Goal: Task Accomplishment & Management: Manage account settings

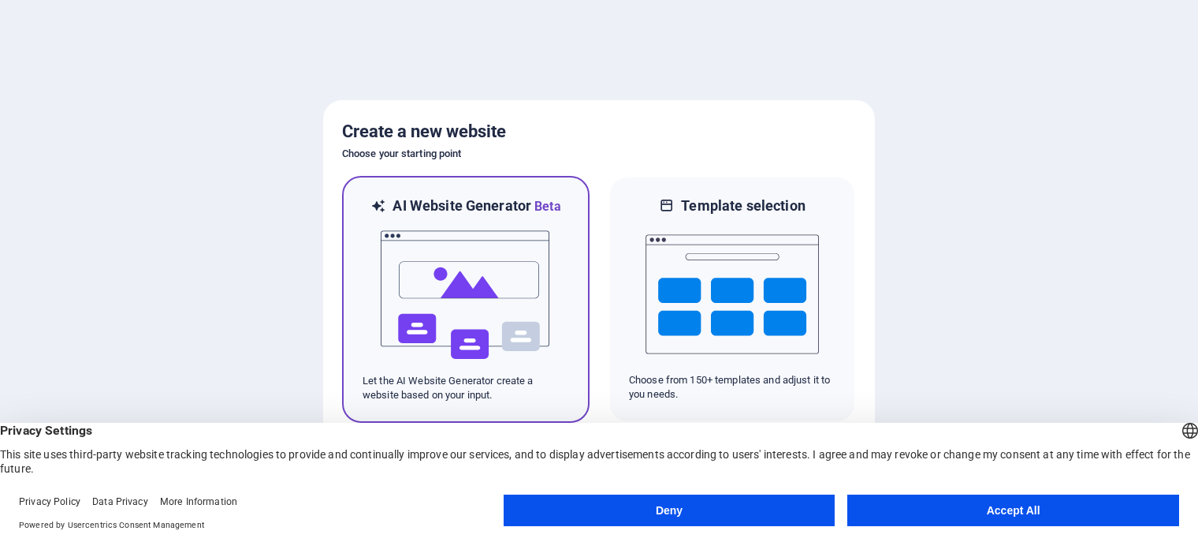
click at [466, 308] on img at bounding box center [465, 295] width 173 height 158
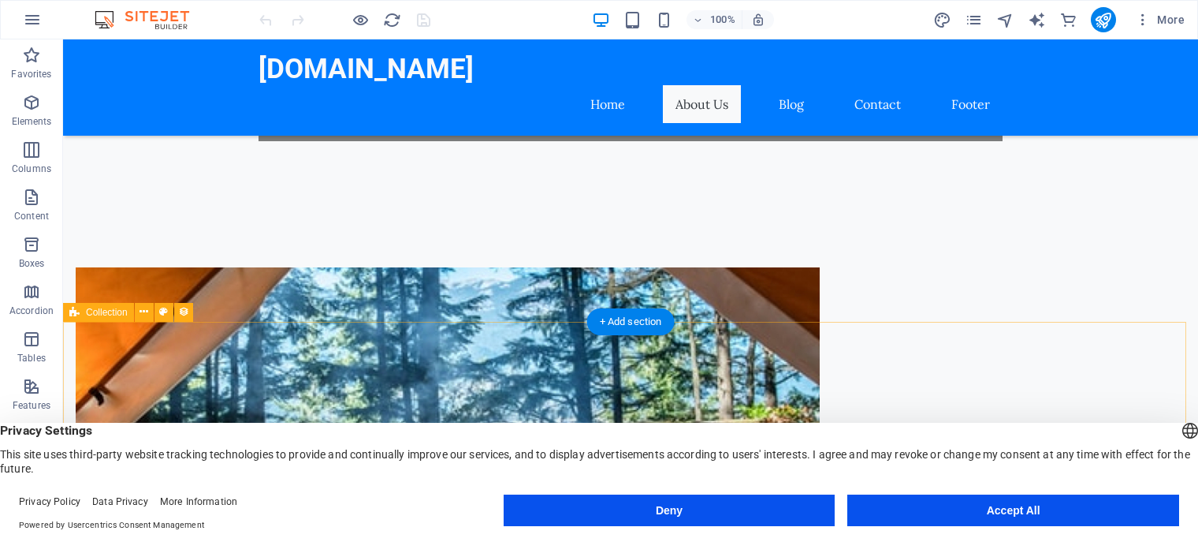
scroll to position [631, 0]
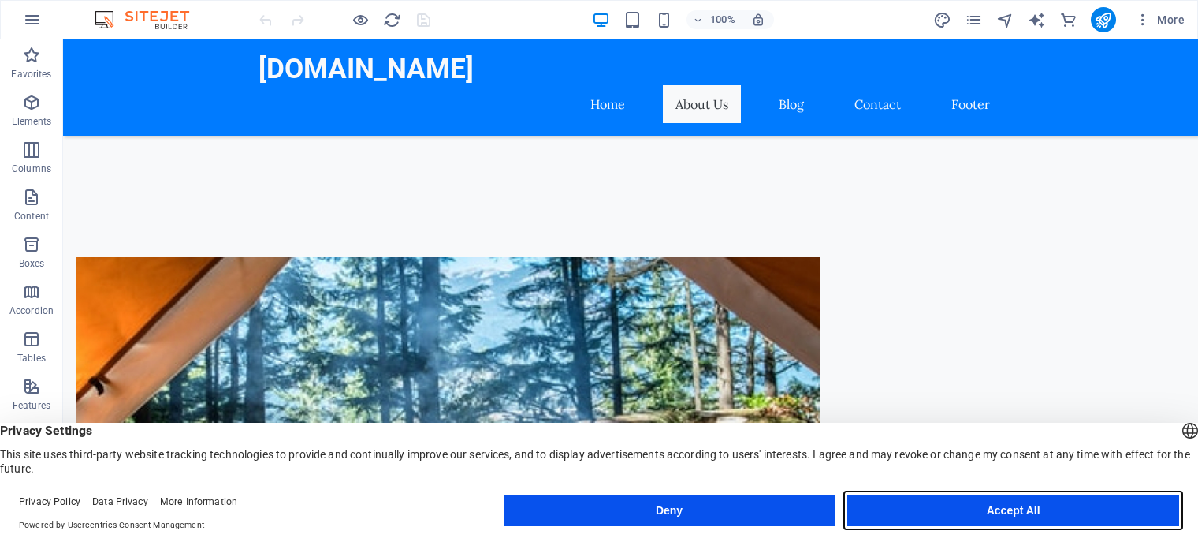
click at [1025, 512] on button "Accept All" at bounding box center [1014, 510] width 332 height 32
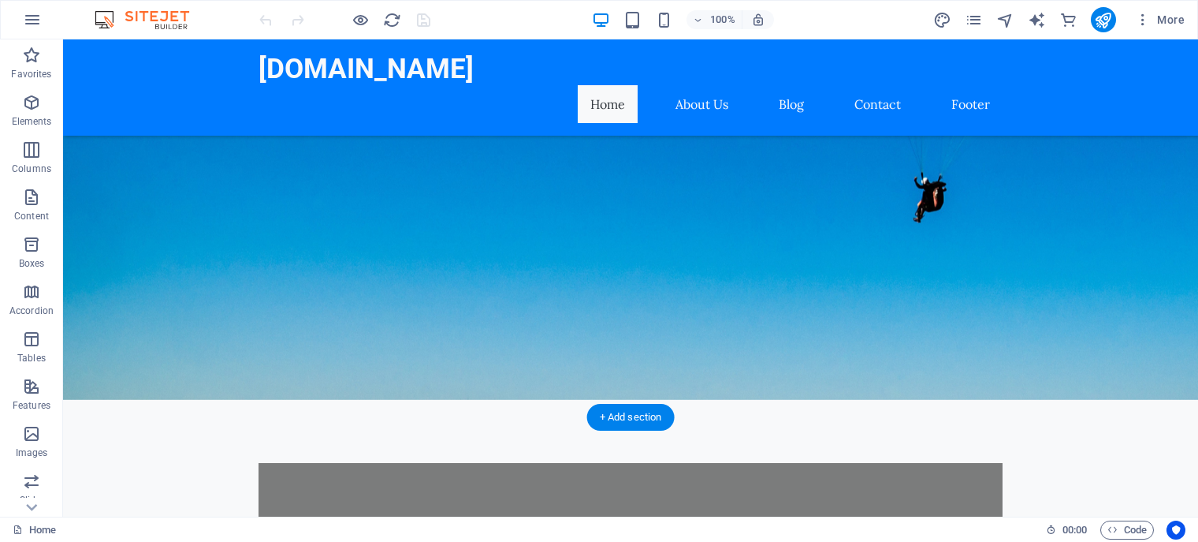
scroll to position [0, 0]
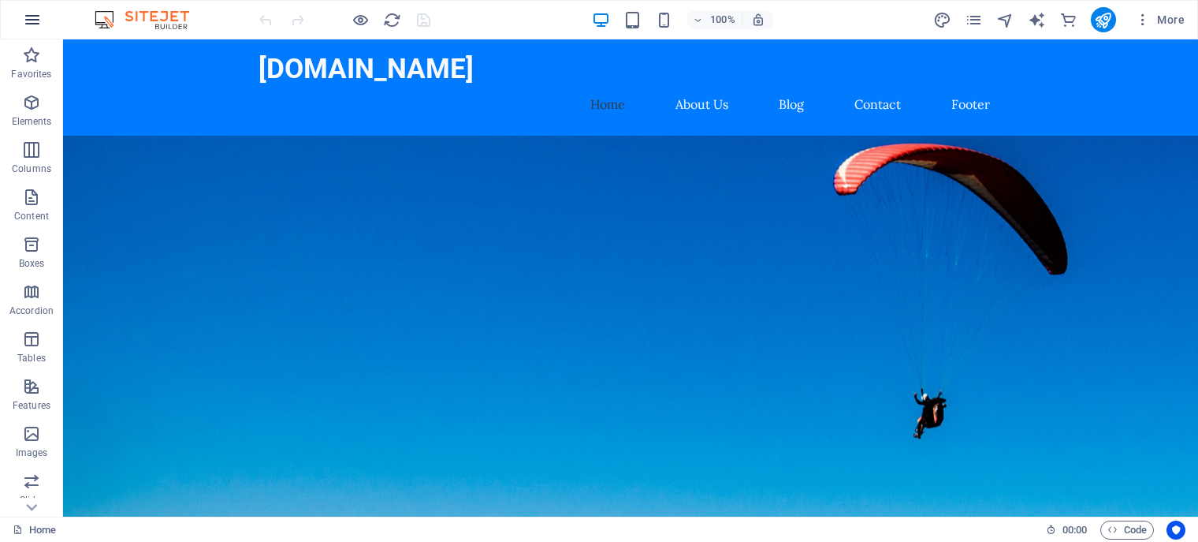
click at [36, 12] on icon "button" at bounding box center [32, 19] width 19 height 19
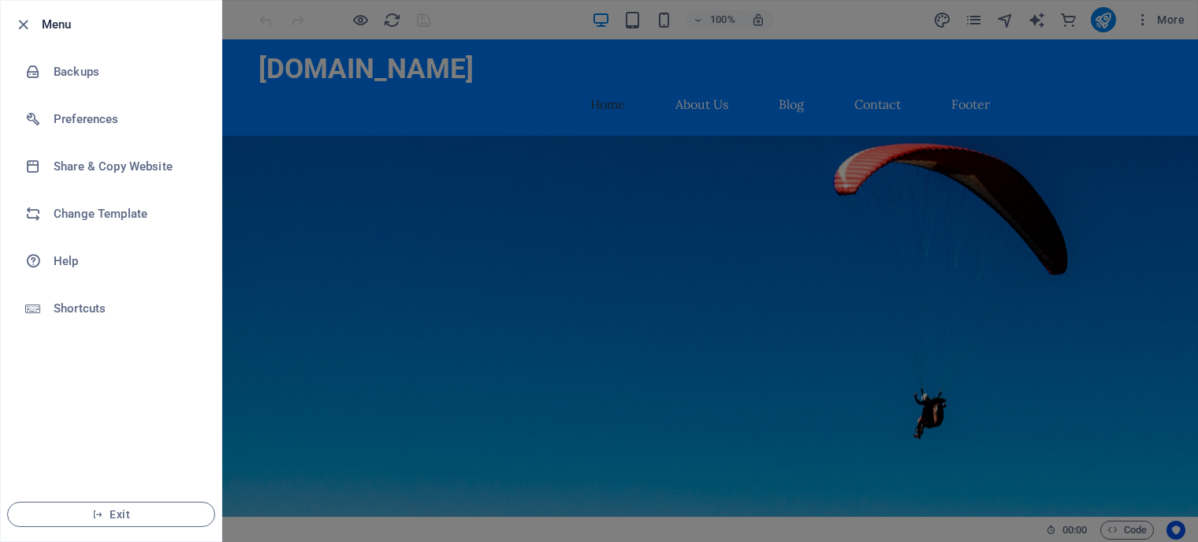
click at [1145, 25] on div at bounding box center [599, 271] width 1198 height 542
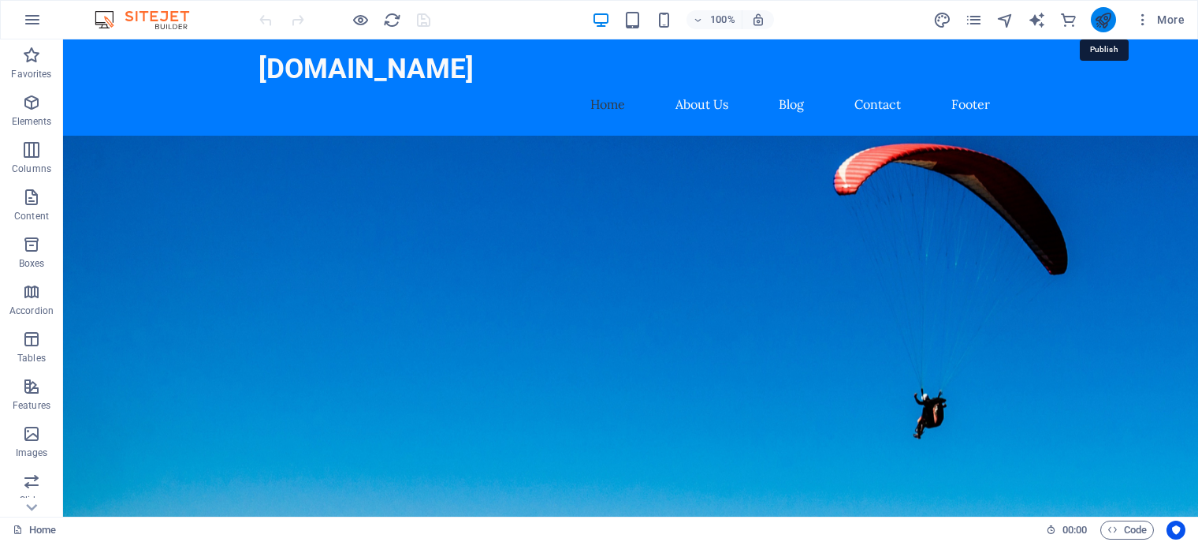
click at [1109, 22] on icon "publish" at bounding box center [1103, 20] width 18 height 18
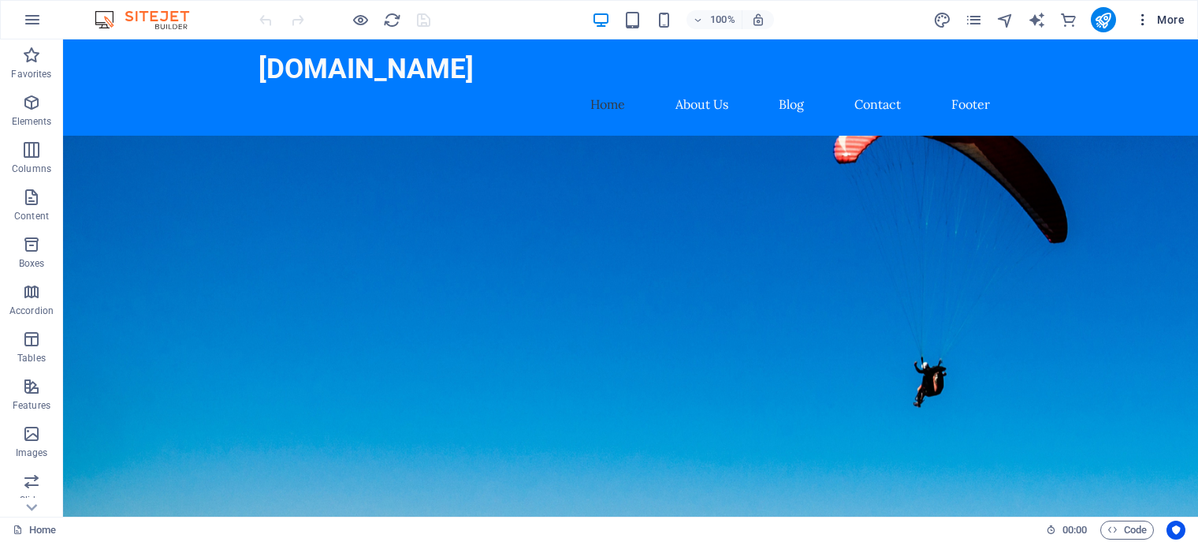
click at [1142, 17] on icon "button" at bounding box center [1143, 20] width 16 height 16
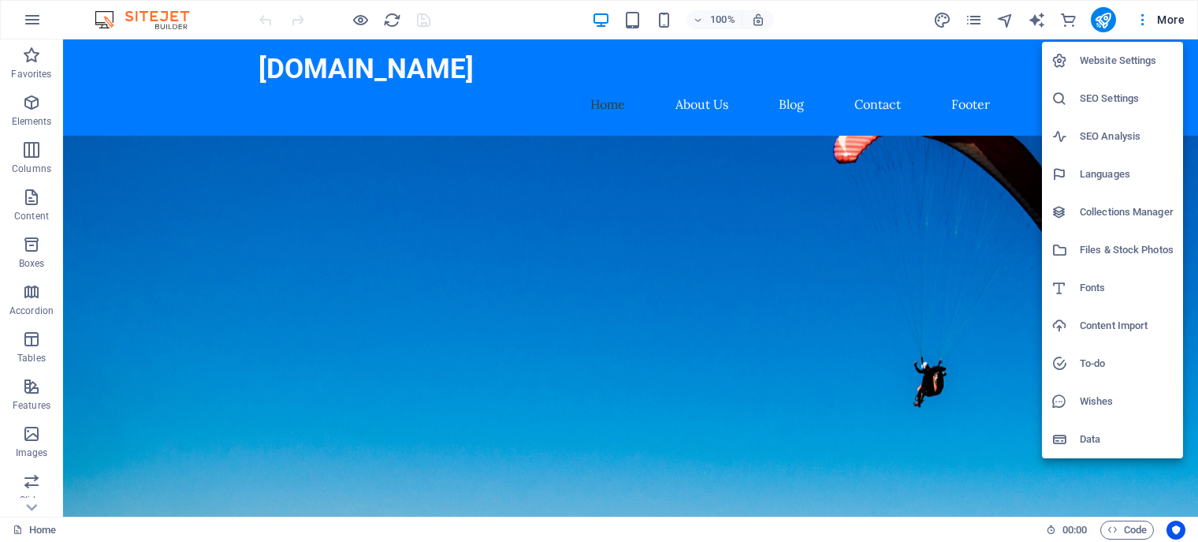
click at [1112, 173] on h6 "Languages" at bounding box center [1127, 174] width 94 height 19
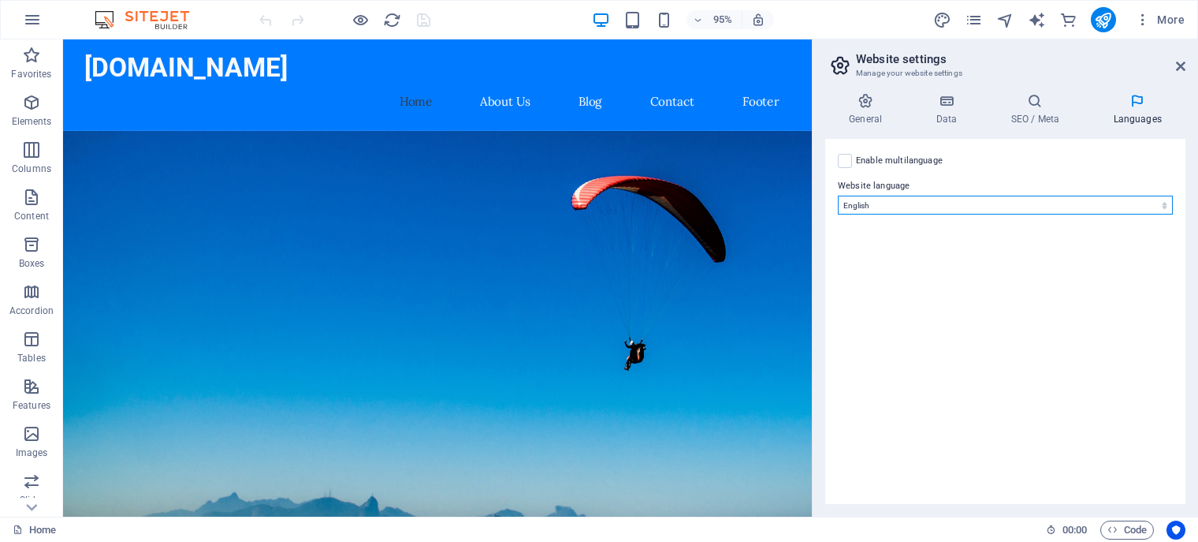
click at [924, 204] on select "Abkhazian Afar Afrikaans Akan Albanian Amharic Arabic Aragonese Armenian Assame…" at bounding box center [1005, 205] width 335 height 19
select select "36"
click at [838, 196] on select "Abkhazian Afar Afrikaans Akan Albanian Amharic Arabic Aragonese Armenian Assame…" at bounding box center [1005, 205] width 335 height 19
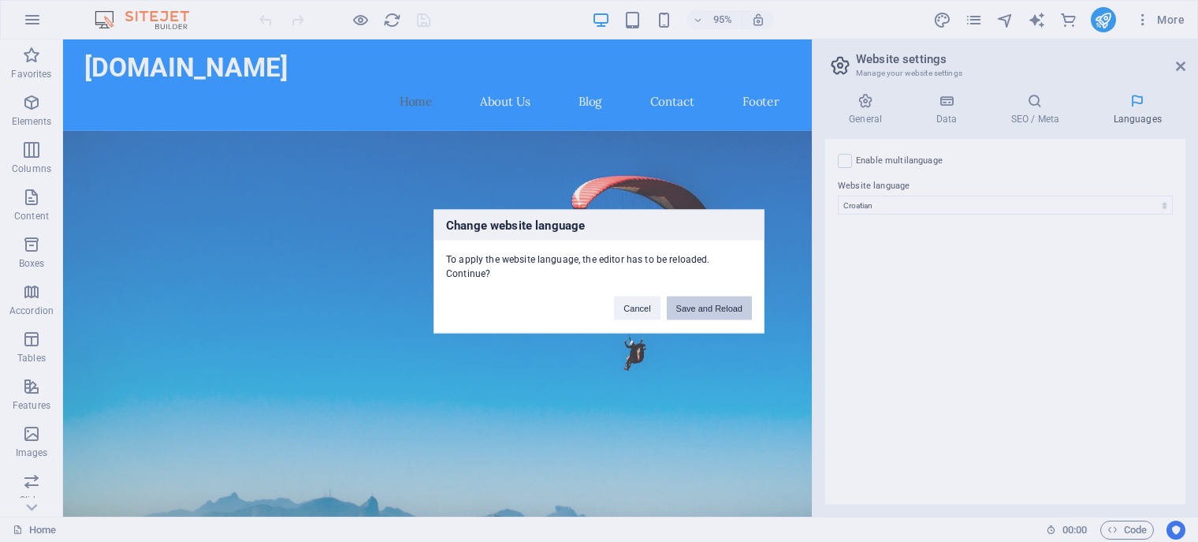
click at [703, 298] on button "Save and Reload" at bounding box center [709, 308] width 85 height 24
checkbox input "false"
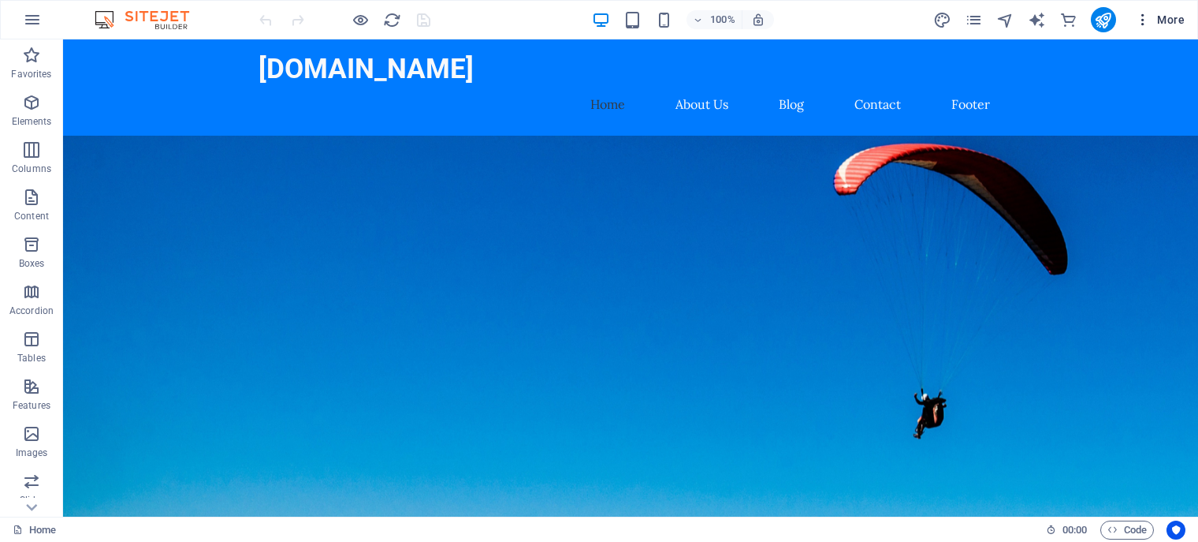
click at [1160, 21] on span "More" at bounding box center [1160, 20] width 50 height 16
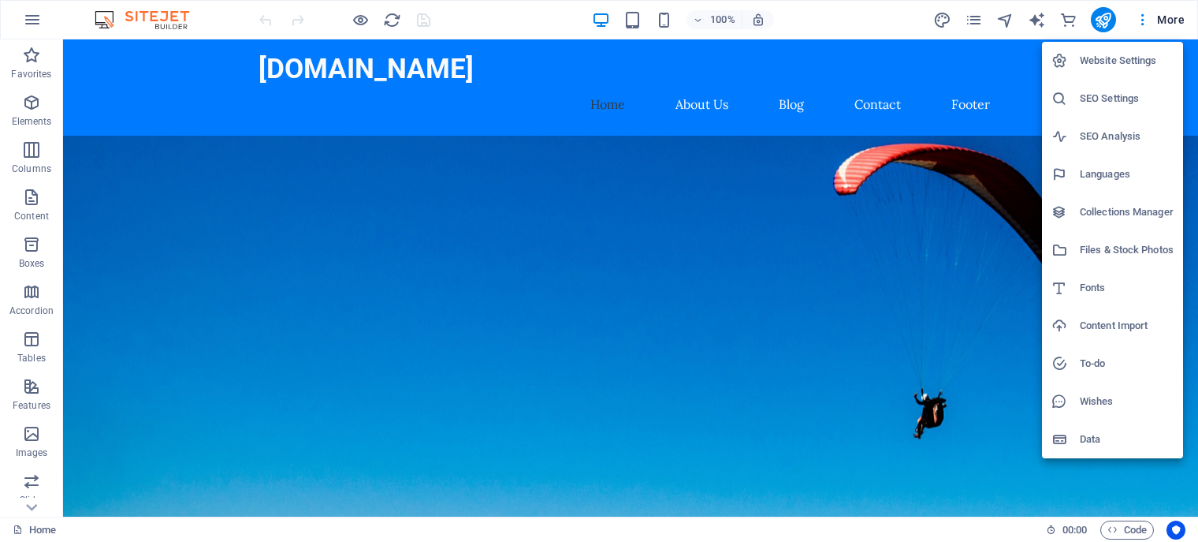
click at [1117, 166] on h6 "Languages" at bounding box center [1127, 174] width 94 height 19
select select "36"
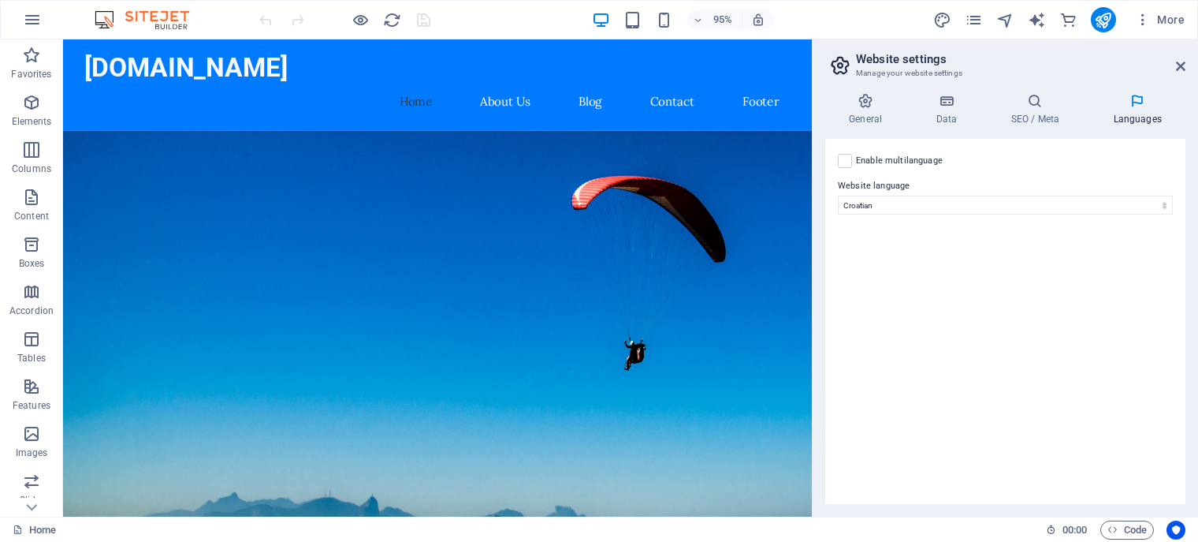
click at [1140, 99] on icon at bounding box center [1138, 101] width 96 height 16
click at [1105, 21] on icon "publish" at bounding box center [1103, 20] width 18 height 18
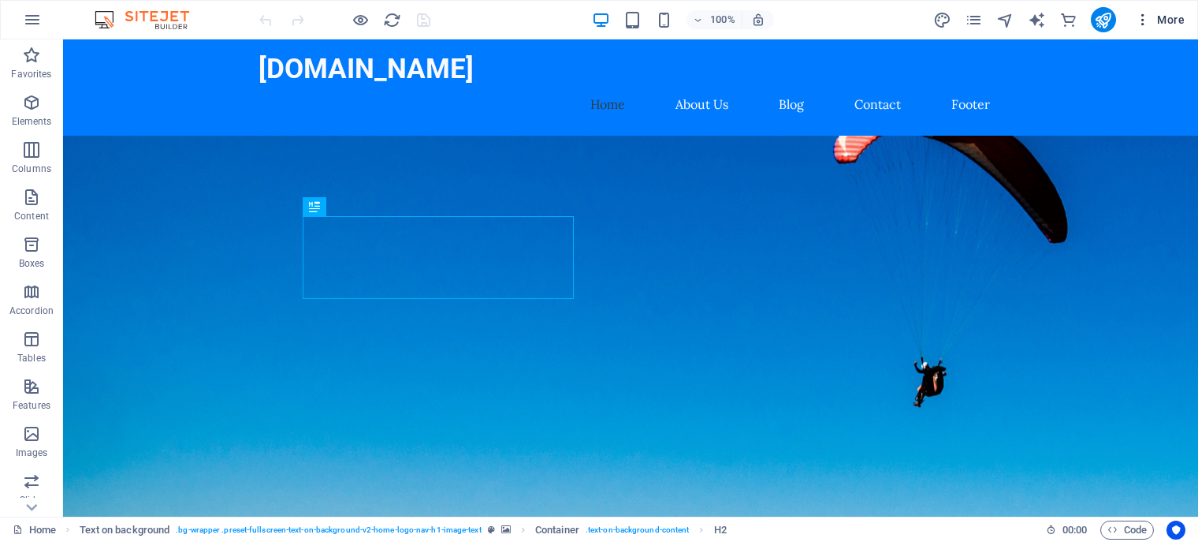
click at [1169, 18] on span "More" at bounding box center [1160, 20] width 50 height 16
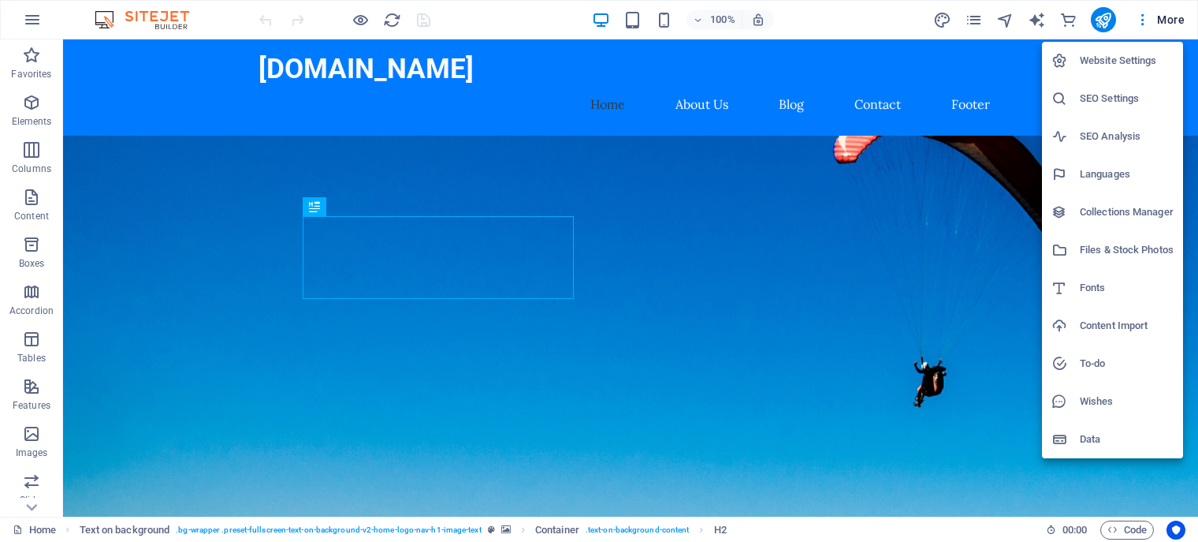
click at [42, 530] on div at bounding box center [599, 271] width 1198 height 542
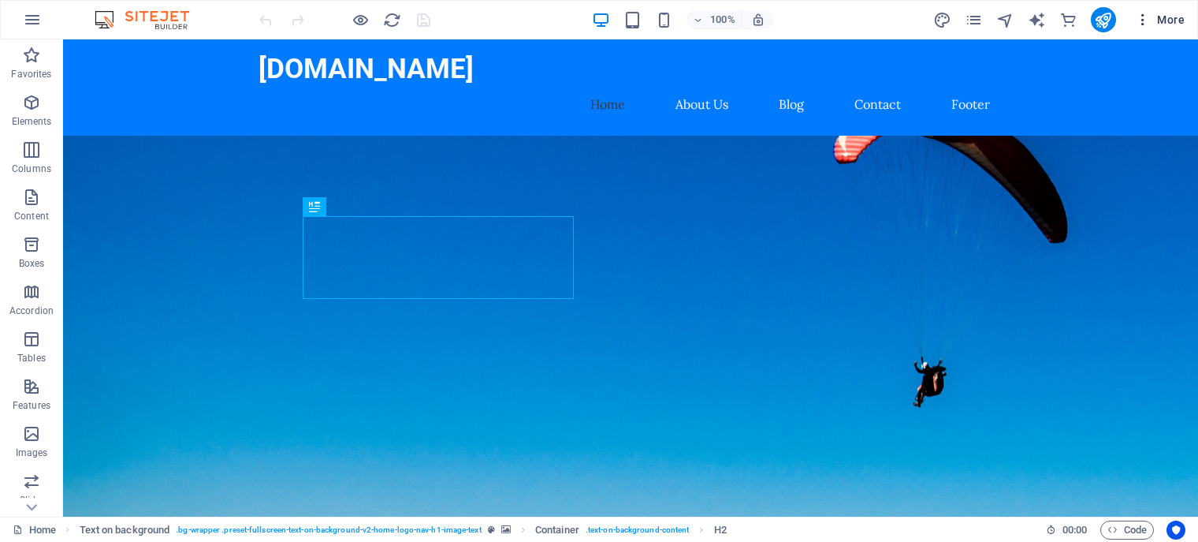
click at [1143, 21] on icon "button" at bounding box center [1143, 20] width 16 height 16
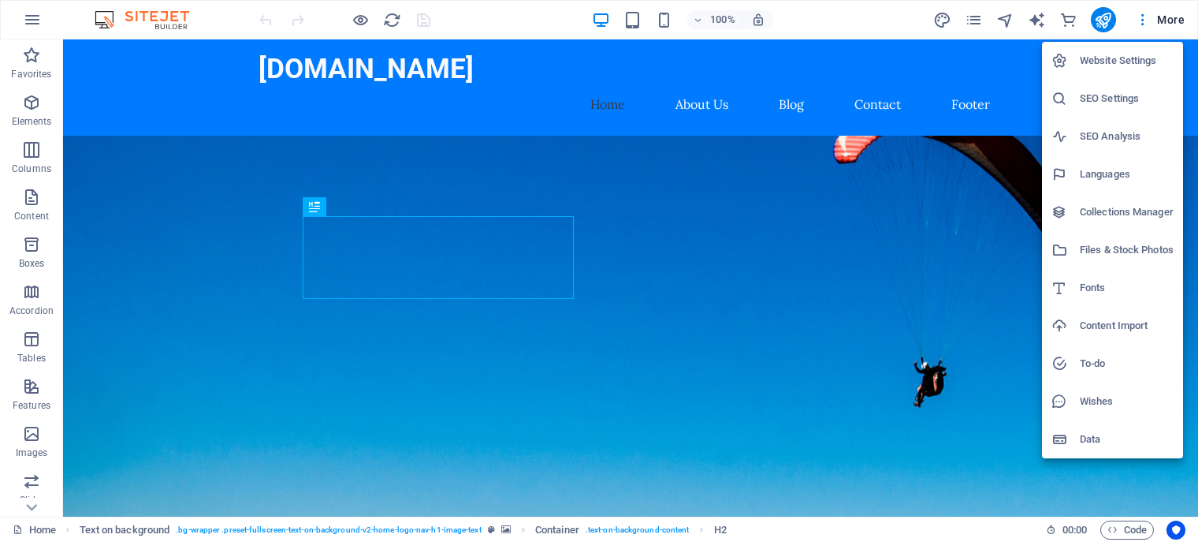
click at [1176, 20] on div at bounding box center [599, 271] width 1198 height 542
